Goal: Task Accomplishment & Management: Manage account settings

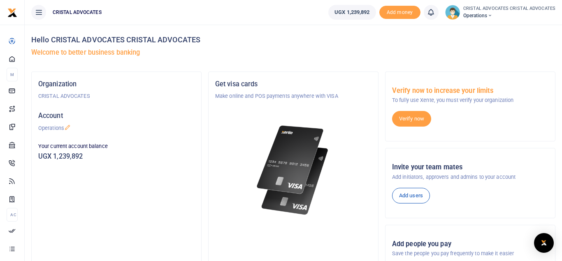
click at [397, 104] on p "To fully use Xente, you must verify your organization" at bounding box center [470, 100] width 156 height 8
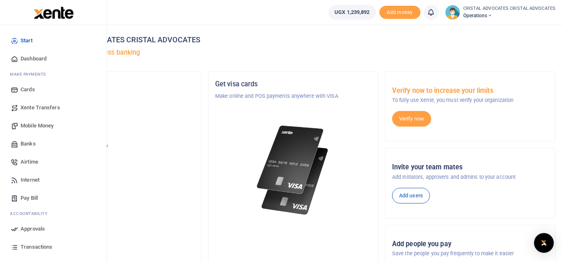
click at [36, 124] on span "Mobile Money" at bounding box center [37, 126] width 33 height 8
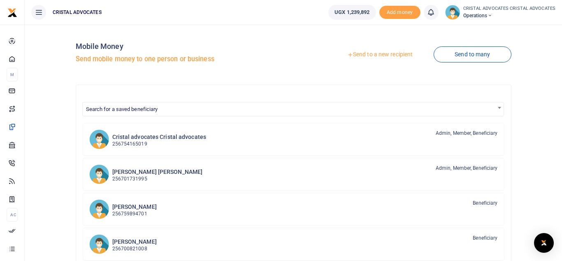
click at [376, 58] on link "Send to a new recipient" at bounding box center [379, 54] width 107 height 15
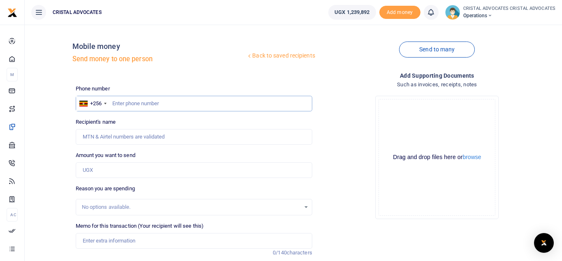
click at [162, 104] on input "text" at bounding box center [194, 104] width 236 height 16
type input "772678965"
type input "Benjamin Kalafa"
type input "772678965"
click at [113, 170] on input "Amount you want to send" at bounding box center [194, 170] width 236 height 16
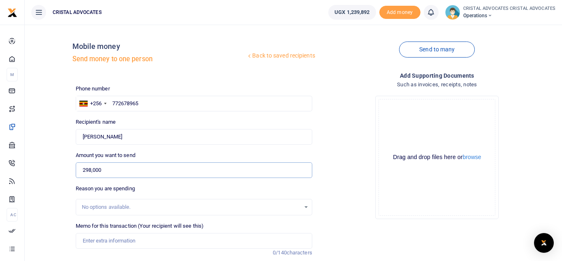
type input "298,000"
click at [133, 242] on input "Memo for this transaction (Your recipient will see this)" at bounding box center [194, 241] width 236 height 16
type input "OFFICE UBBER"
click at [181, 104] on input "text" at bounding box center [194, 104] width 236 height 16
click at [140, 164] on input "Amount you want to send" at bounding box center [194, 170] width 236 height 16
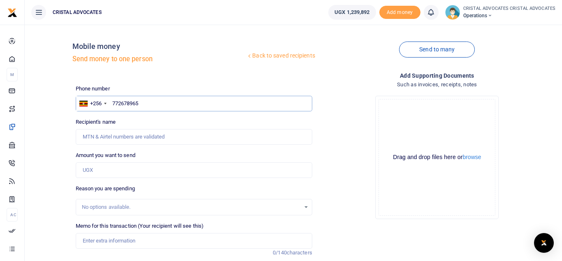
click at [146, 104] on input "772678965" at bounding box center [194, 104] width 236 height 16
type input "772678965"
click at [109, 166] on input "Amount you want to send" at bounding box center [194, 170] width 236 height 16
type input "Benjamin Kalafa"
type input "298,000"
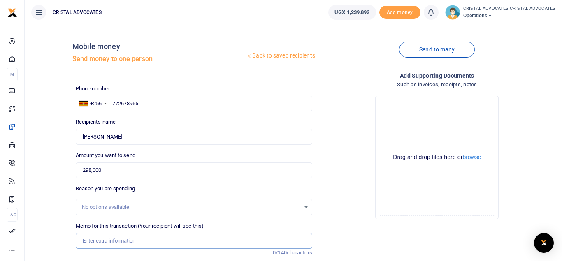
click at [127, 239] on input "Memo for this transaction (Your recipient will see this)" at bounding box center [194, 241] width 236 height 16
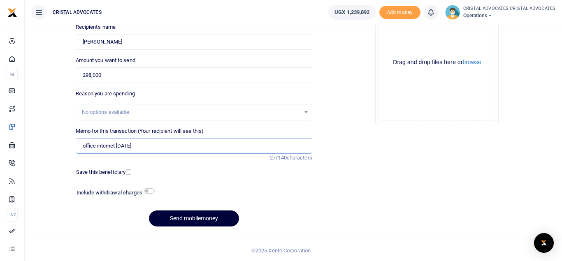
type input "office internet August 2025"
click at [192, 217] on button "Send mobilemoney" at bounding box center [194, 218] width 90 height 16
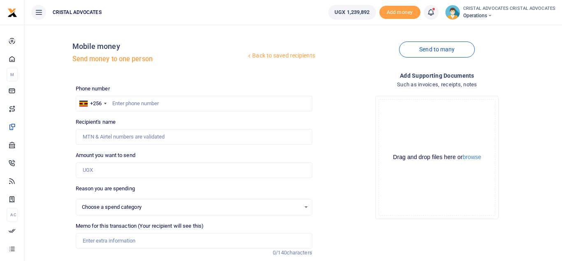
select select
click at [434, 13] on icon at bounding box center [430, 12] width 8 height 9
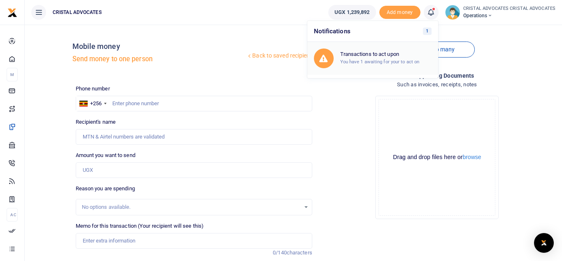
click at [365, 49] on div "Transactions to act upon You have 1 awaiting for your to act on" at bounding box center [373, 59] width 118 height 20
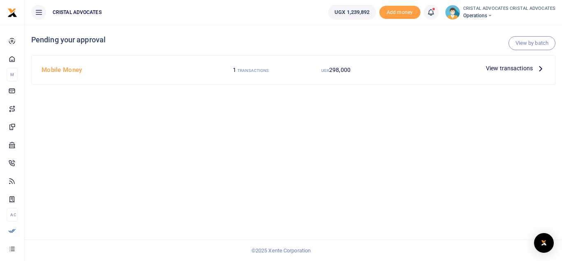
click at [508, 72] on span "View transactions" at bounding box center [508, 68] width 47 height 9
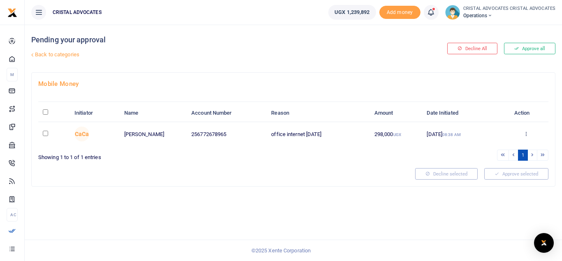
click at [490, 134] on td "[DATE] 08:38 AM" at bounding box center [462, 134] width 81 height 24
click at [522, 133] on div "Approve Decline Details" at bounding box center [525, 134] width 36 height 8
click at [47, 137] on td at bounding box center [54, 134] width 32 height 24
click at [48, 134] on input "checkbox" at bounding box center [45, 133] width 5 height 5
checkbox input "true"
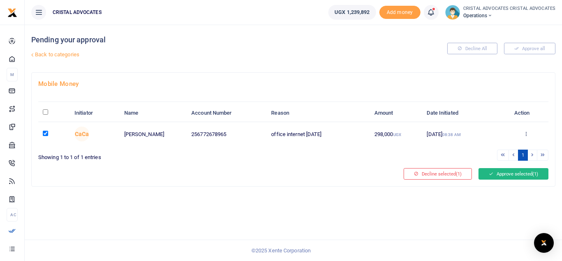
click at [514, 174] on button "Approve selected (1)" at bounding box center [513, 174] width 70 height 12
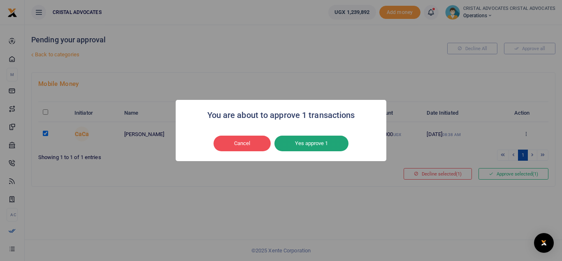
click at [305, 149] on button "Yes approve 1" at bounding box center [311, 144] width 74 height 16
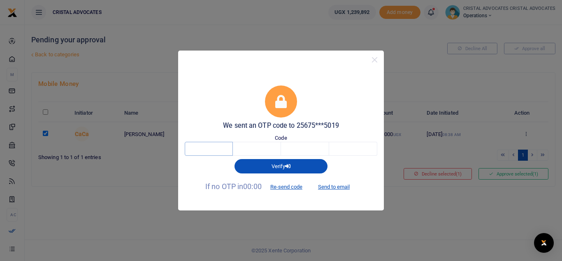
click at [225, 146] on input "text" at bounding box center [209, 149] width 48 height 14
type input "7"
type input "5"
type input "2"
type input "7"
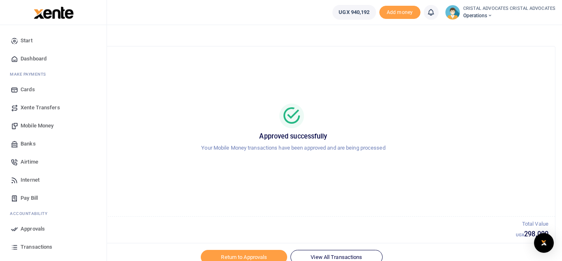
click at [43, 246] on span "Transactions" at bounding box center [37, 247] width 32 height 8
